Goal: Find specific page/section: Find specific page/section

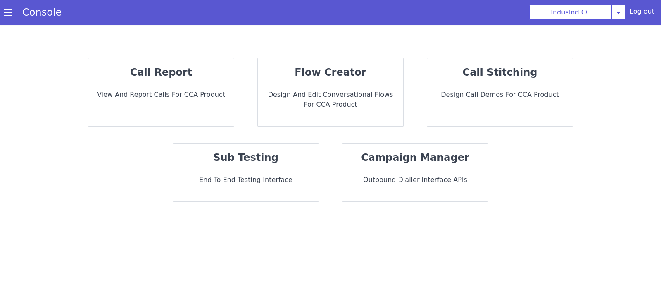
click at [400, 153] on strong "campaign manager" at bounding box center [415, 158] width 108 height 12
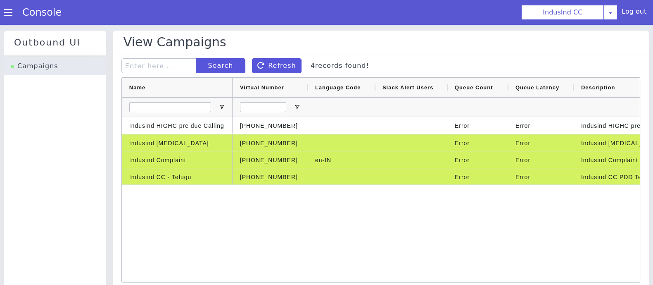
click at [8, 17] on span at bounding box center [8, 12] width 8 height 8
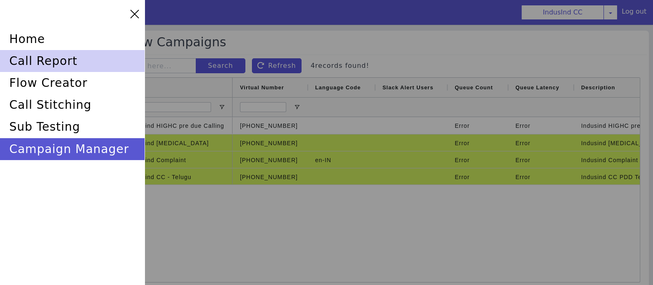
click at [37, 65] on div "call report" at bounding box center [72, 61] width 145 height 22
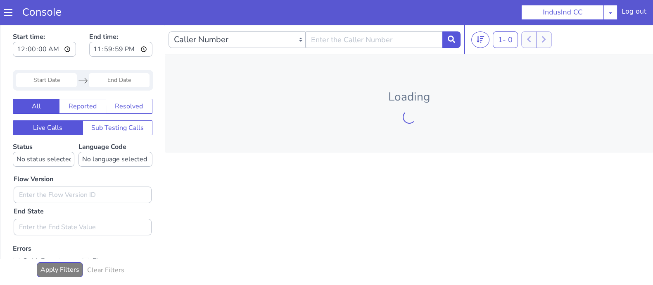
click at [8, 13] on span at bounding box center [8, 12] width 8 height 8
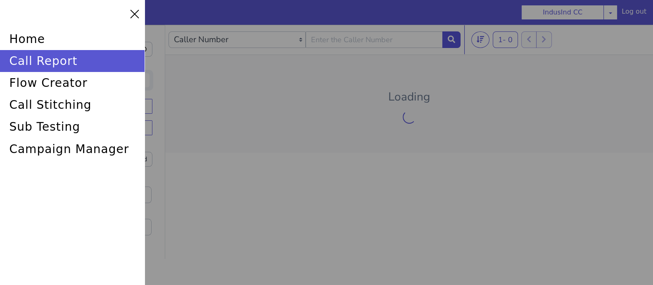
click at [197, 116] on div at bounding box center [326, 142] width 653 height 285
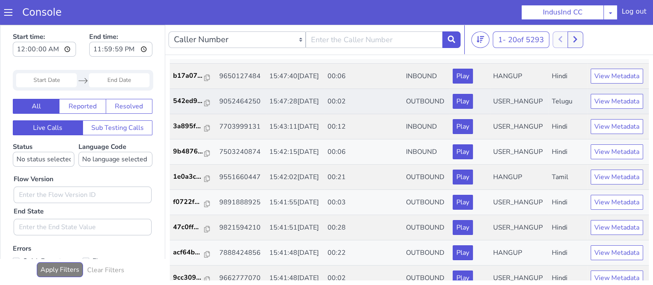
scroll to position [155, 0]
